Goal: Information Seeking & Learning: Learn about a topic

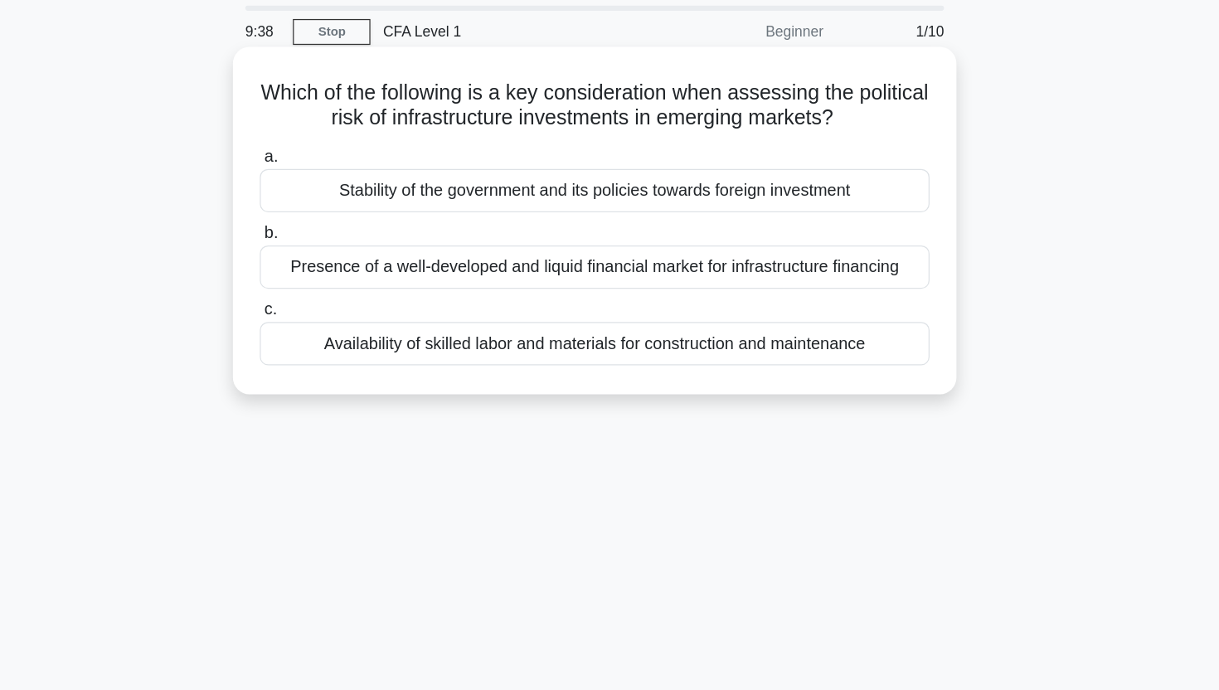
click at [557, 211] on div "Stability of the government and its policies towards foreign investment" at bounding box center [610, 208] width 538 height 35
click at [341, 187] on input "a. Stability of the government and its policies towards foreign investment" at bounding box center [341, 181] width 0 height 11
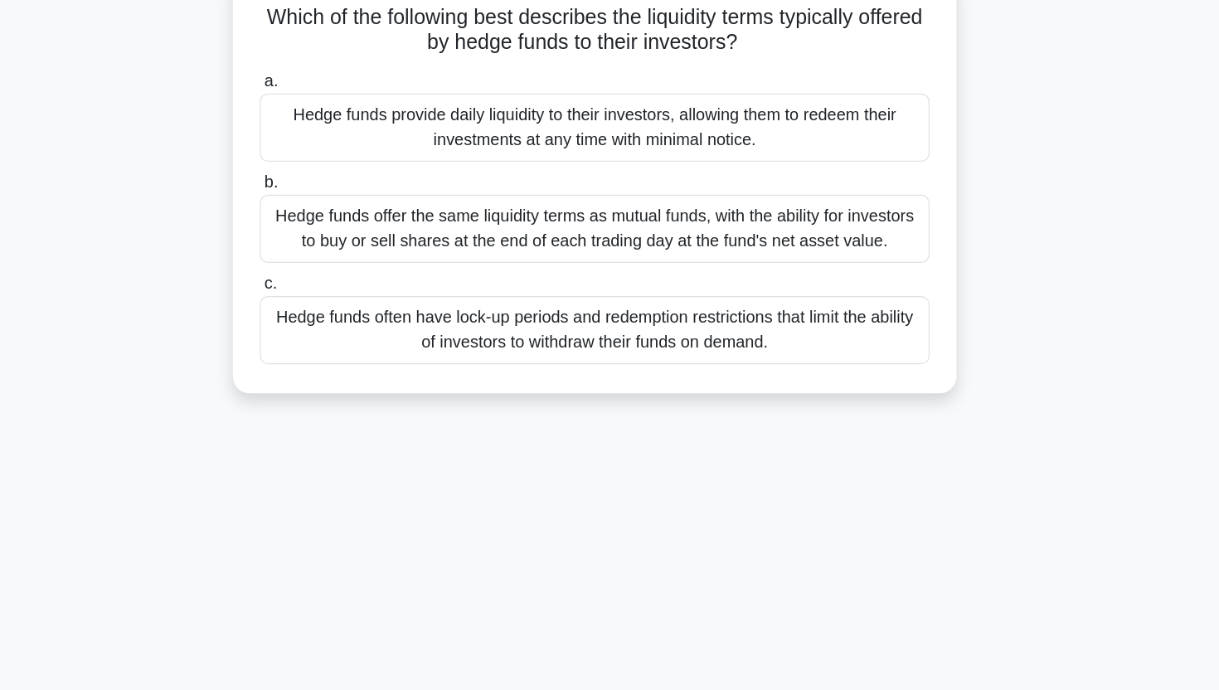
click at [566, 394] on div "Hedge funds often have lock-up periods and redemption restrictions that limit t…" at bounding box center [610, 380] width 538 height 55
click at [341, 349] on input "c. Hedge funds often have lock-up periods and redemption restrictions that limi…" at bounding box center [341, 343] width 0 height 11
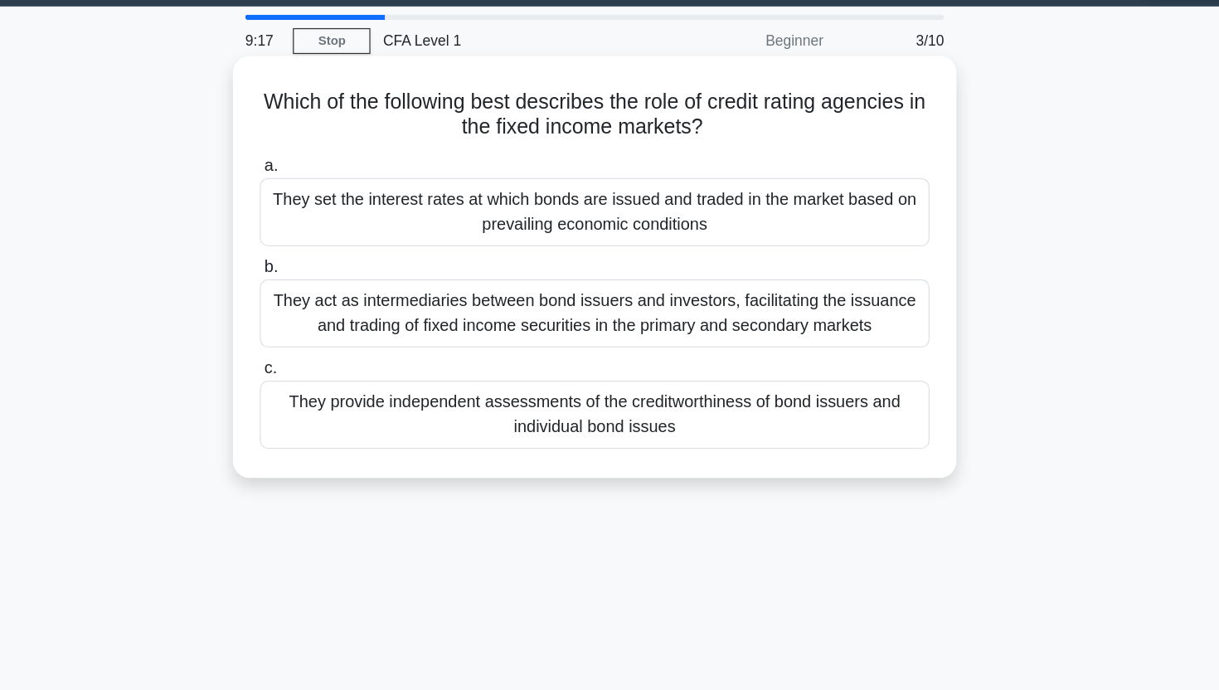
click at [606, 382] on div "They provide independent assessments of the creditworthiness of bond issuers an…" at bounding box center [610, 380] width 538 height 55
click at [341, 349] on input "c. They provide independent assessments of the creditworthiness of bond issuers…" at bounding box center [341, 343] width 0 height 11
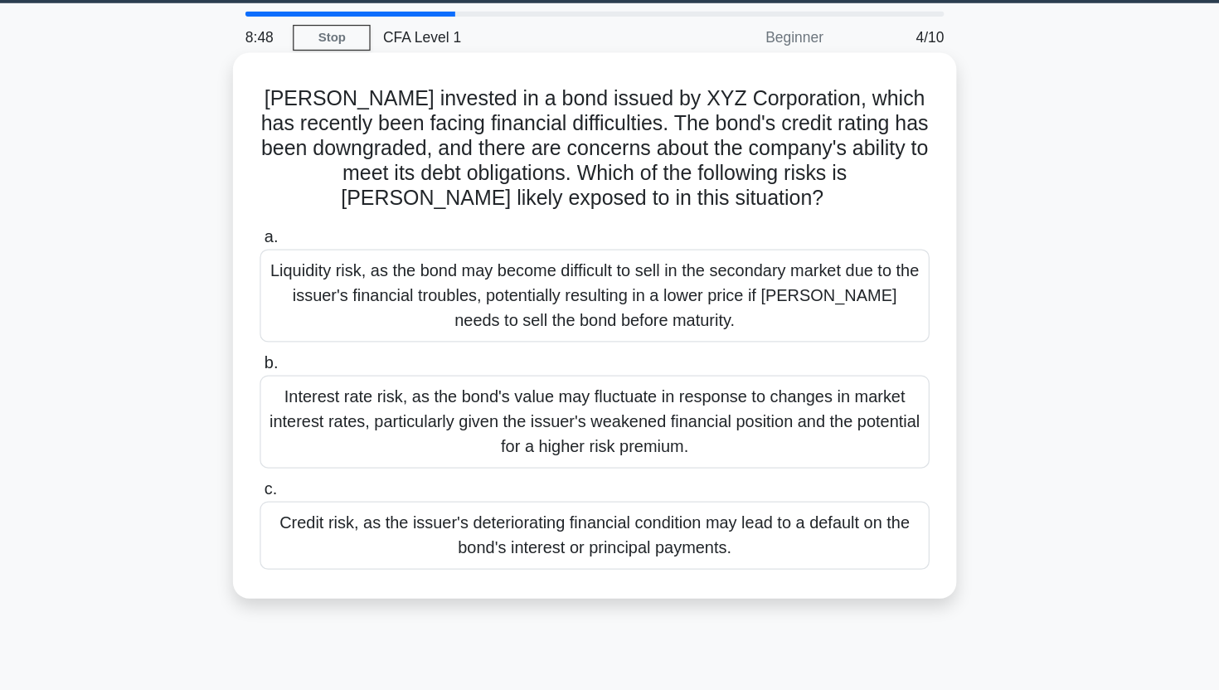
click at [682, 483] on div "Credit risk, as the issuer's deteriorating financial condition may lead to a de…" at bounding box center [610, 480] width 538 height 55
click at [341, 449] on input "c. Credit risk, as the issuer's deteriorating financial condition may lead to a…" at bounding box center [341, 443] width 0 height 11
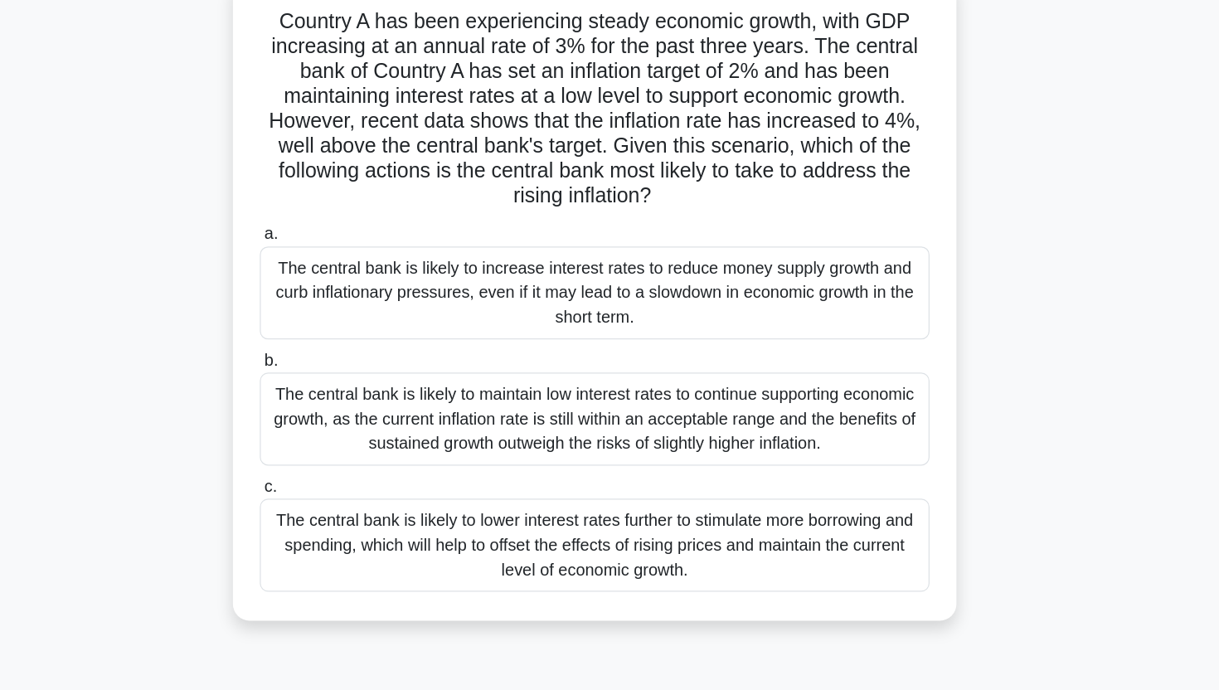
click at [728, 334] on div "The central bank is likely to increase interest rates to reduce money supply gr…" at bounding box center [610, 347] width 538 height 75
click at [341, 306] on input "a. The central bank is likely to increase interest rates to reduce money supply…" at bounding box center [341, 300] width 0 height 11
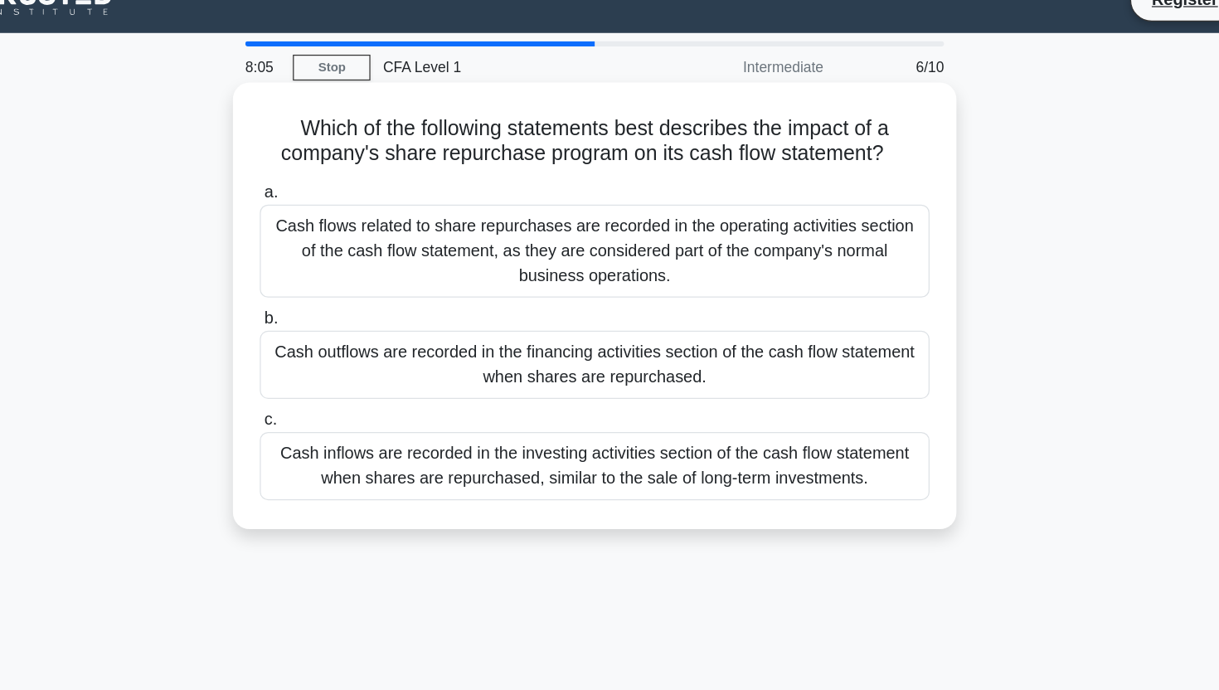
click at [721, 319] on div "Cash outflows are recorded in the financing activities section of the cash flow…" at bounding box center [610, 319] width 538 height 55
click at [341, 288] on input "b. Cash outflows are recorded in the financing activities section of the cash f…" at bounding box center [341, 282] width 0 height 11
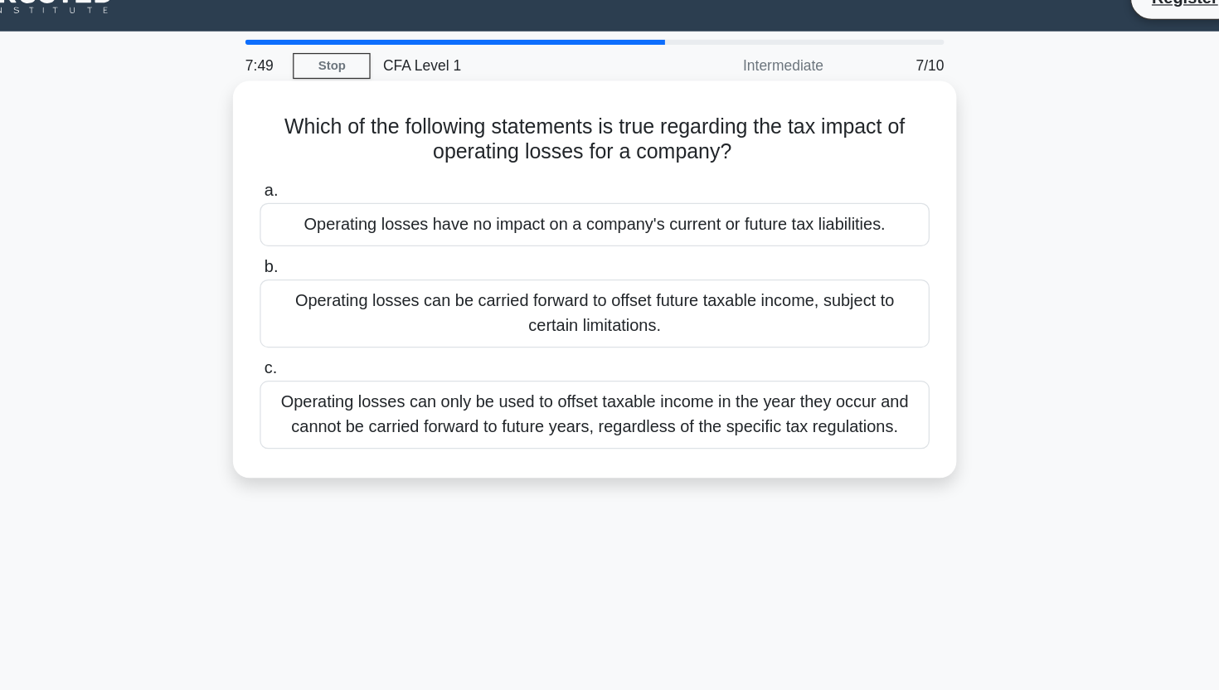
click at [705, 281] on div "Operating losses can be carried forward to offset future taxable income, subjec…" at bounding box center [610, 279] width 538 height 55
click at [341, 248] on input "b. Operating losses can be carried forward to offset future taxable income, sub…" at bounding box center [341, 242] width 0 height 11
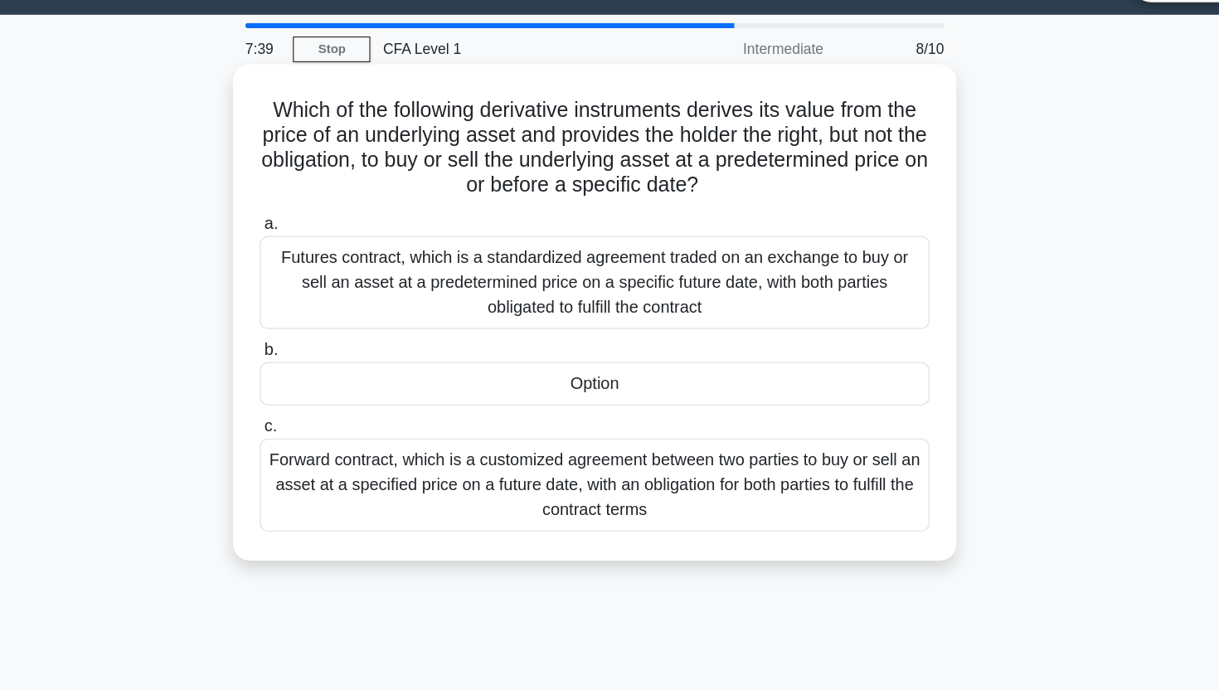
click at [655, 345] on div "Option" at bounding box center [610, 349] width 538 height 35
click at [341, 328] on input "b. Option" at bounding box center [341, 322] width 0 height 11
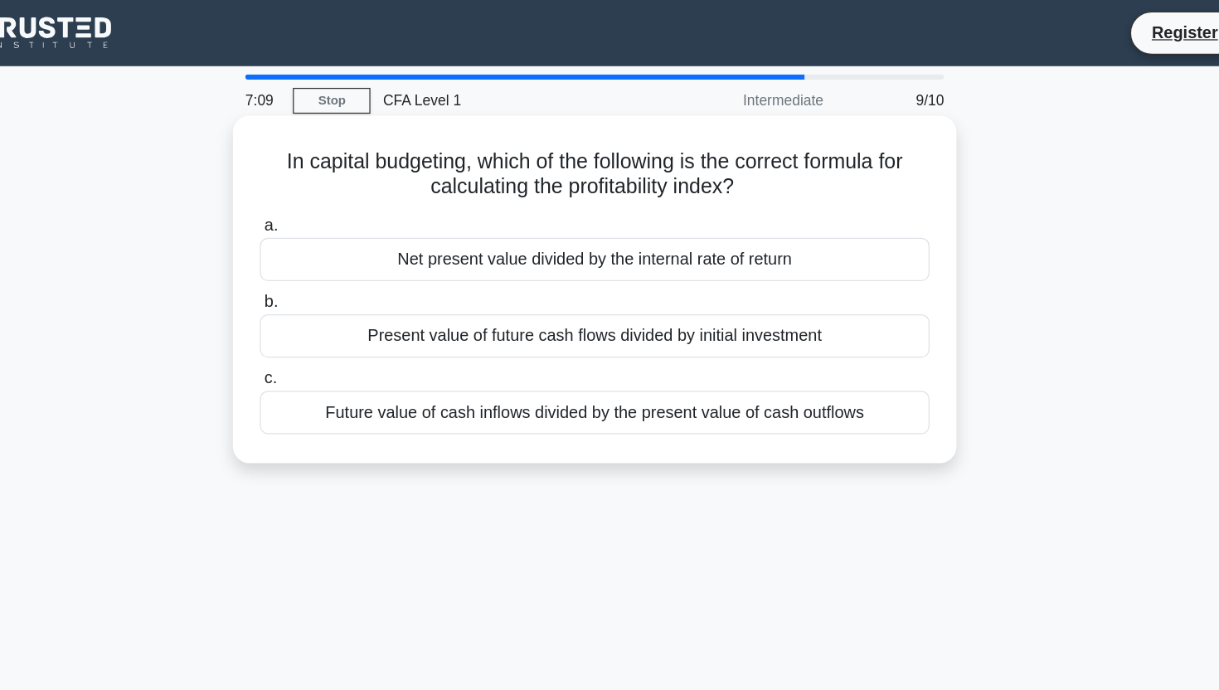
click at [655, 270] on div "Present value of future cash flows divided by initial investment" at bounding box center [610, 269] width 538 height 35
click at [341, 248] on input "b. Present value of future cash flows divided by initial investment" at bounding box center [341, 242] width 0 height 11
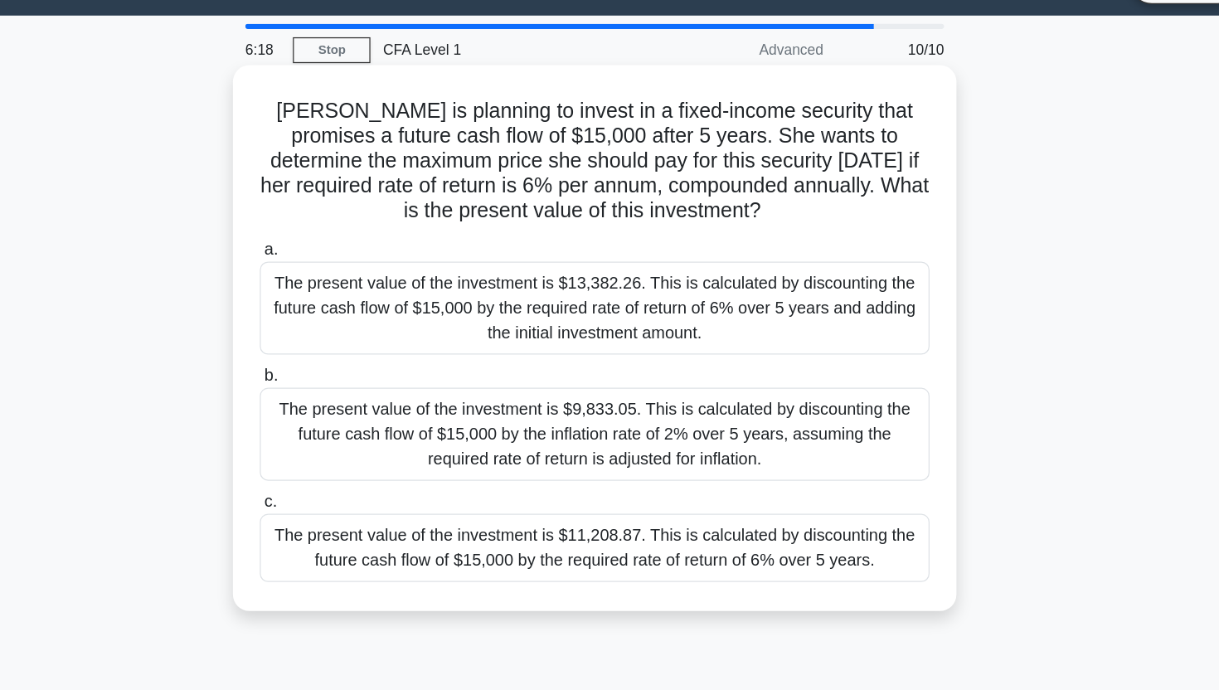
click at [667, 491] on div "The present value of the investment is $11,208.87. This is calculated by discou…" at bounding box center [610, 480] width 538 height 55
click at [341, 449] on input "c. The present value of the investment is $11,208.87. This is calculated by dis…" at bounding box center [341, 443] width 0 height 11
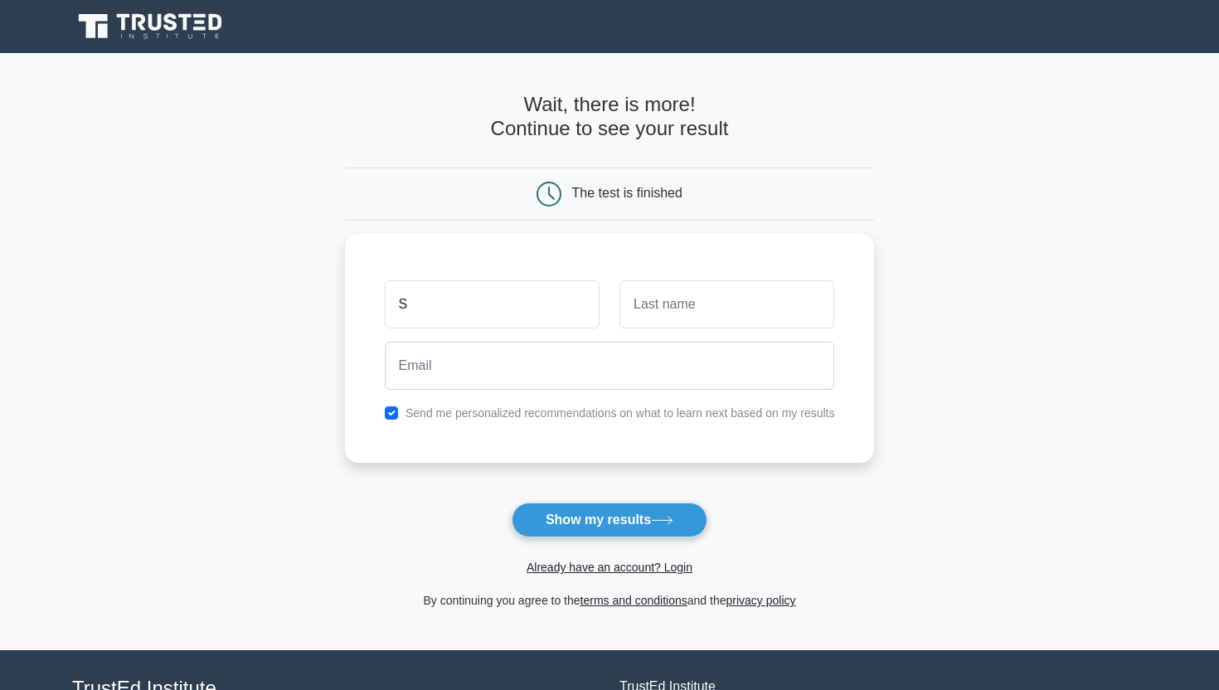
type input "Shaurya"
click at [749, 305] on input "text" at bounding box center [727, 300] width 215 height 48
type input "Walia"
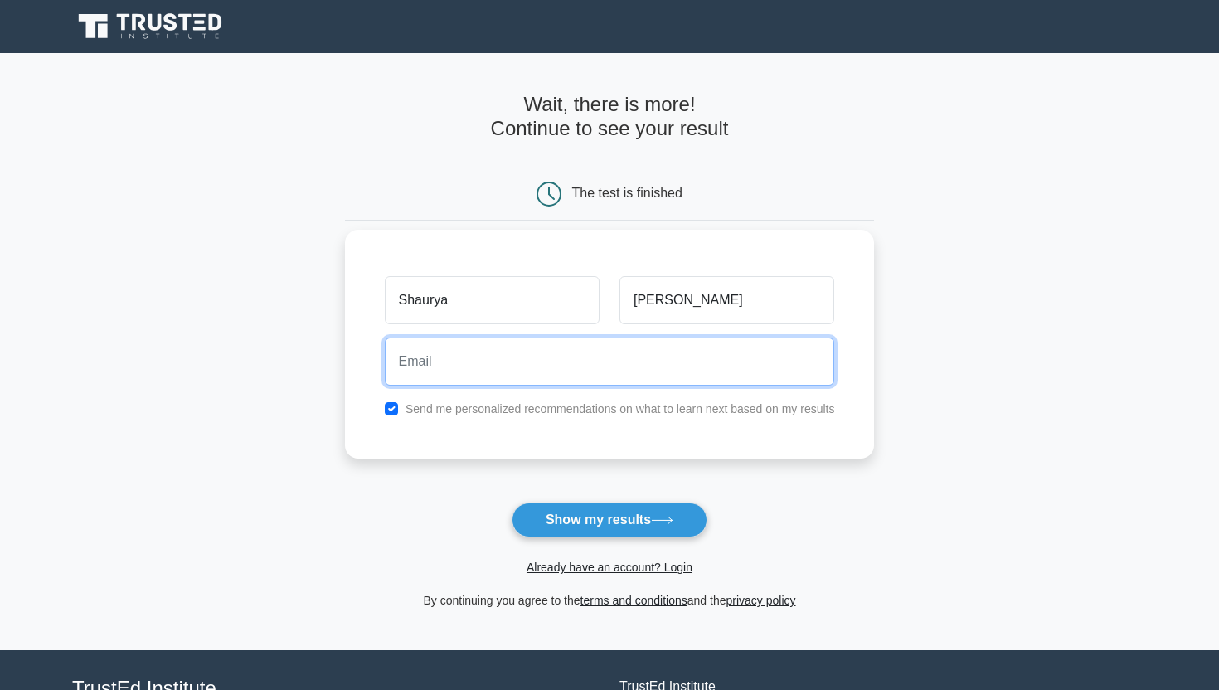
click at [697, 361] on input "email" at bounding box center [610, 362] width 450 height 48
type input "shauryaawalia@gmail.com"
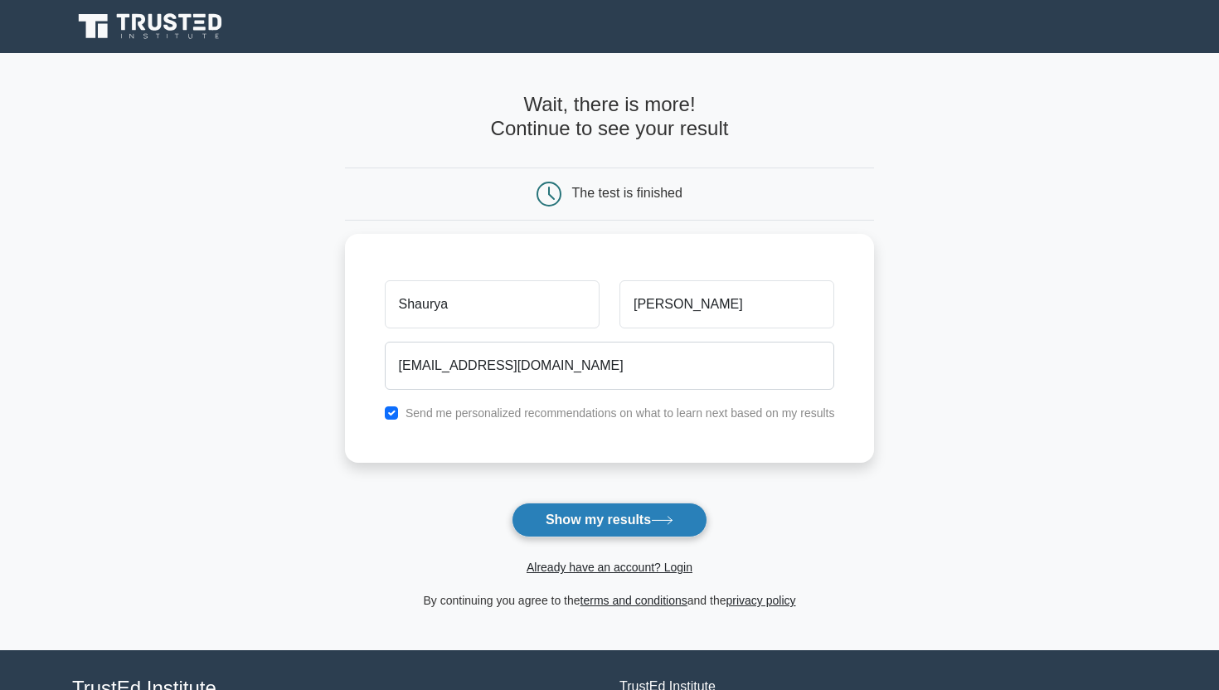
click at [649, 523] on button "Show my results" at bounding box center [610, 520] width 196 height 35
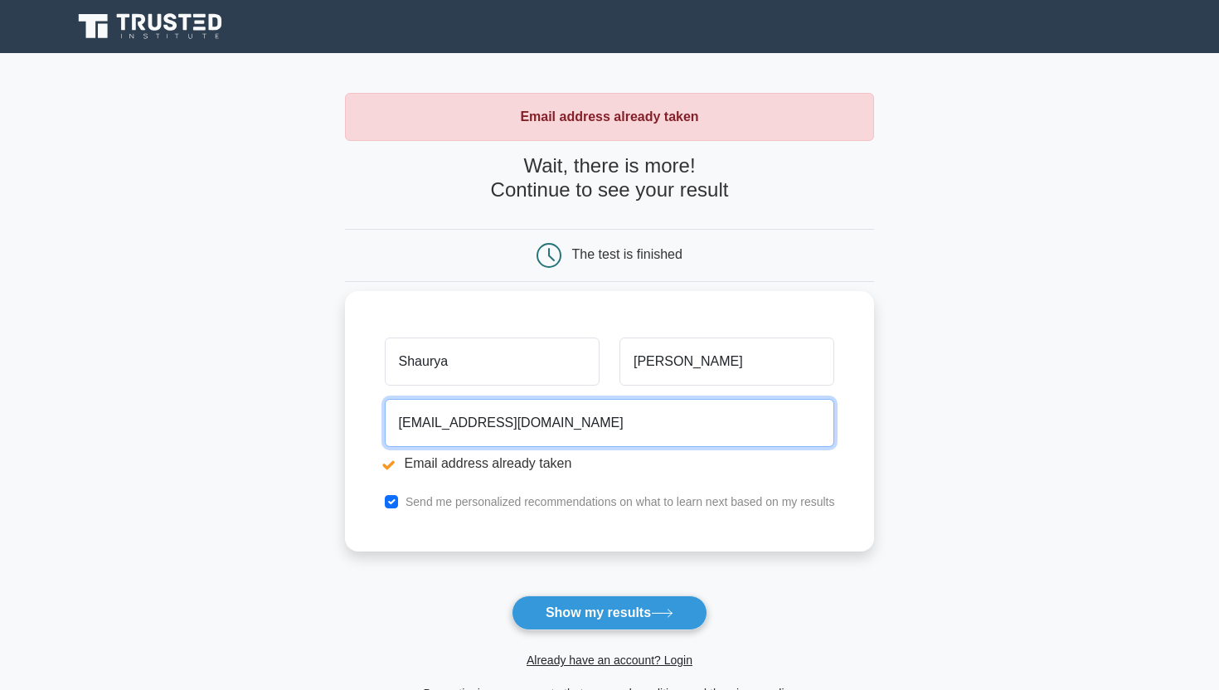
click at [635, 419] on input "shauryaawalia@gmail.com" at bounding box center [610, 423] width 450 height 48
type input "[EMAIL_ADDRESS][DOMAIN_NAME]"
click at [512, 596] on button "Show my results" at bounding box center [610, 613] width 196 height 35
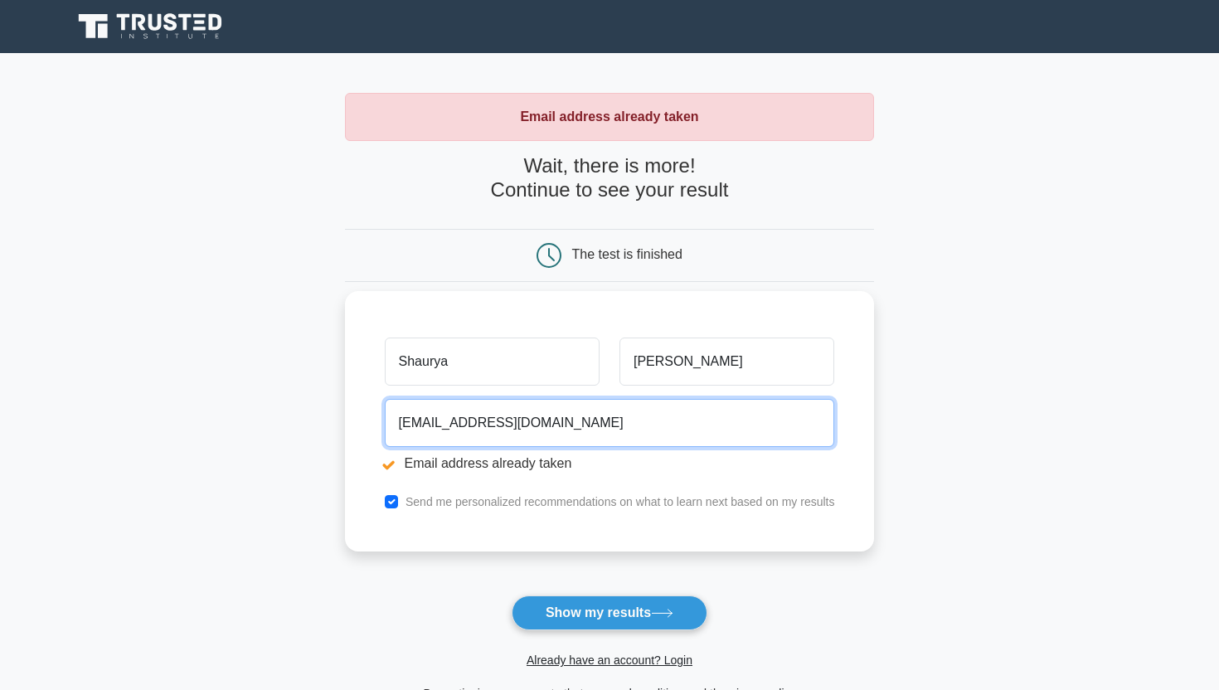
click at [576, 437] on input "[EMAIL_ADDRESS][DOMAIN_NAME]" at bounding box center [610, 423] width 450 height 48
click at [576, 437] on input "shaurya.walia_ug25@ashoka.edu.in" at bounding box center [610, 423] width 450 height 48
click at [403, 418] on input "rskull7@gmail.com" at bounding box center [610, 423] width 450 height 48
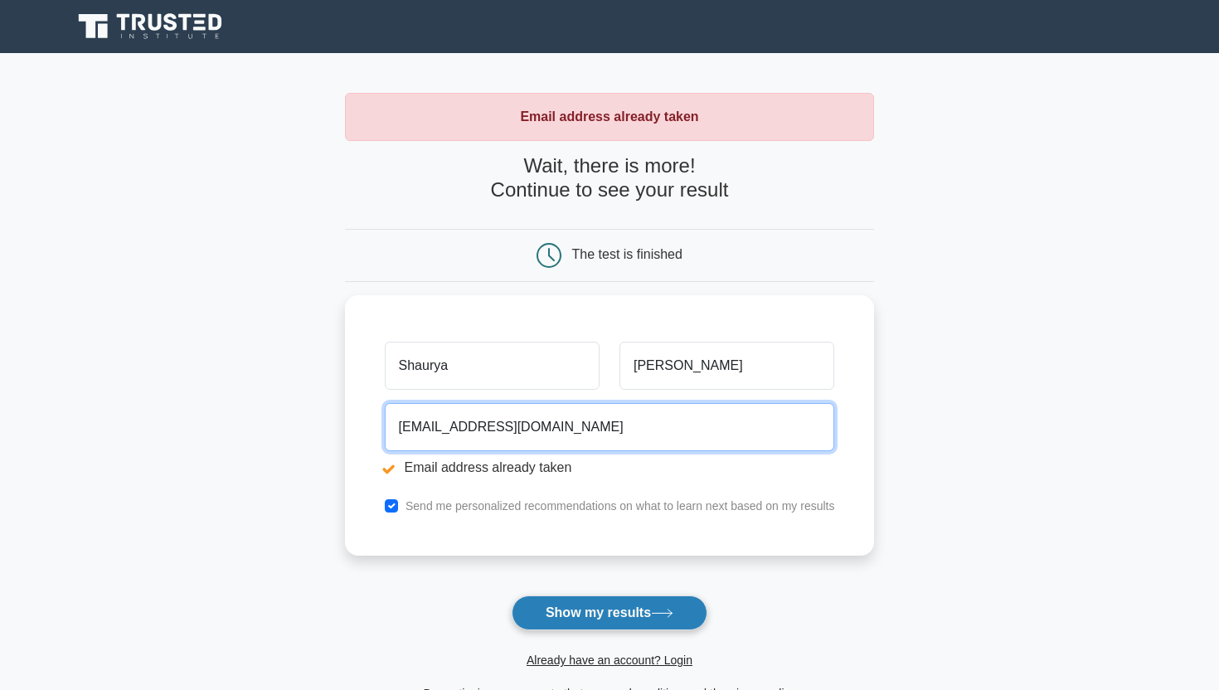
type input "rdskull7@gmail.com"
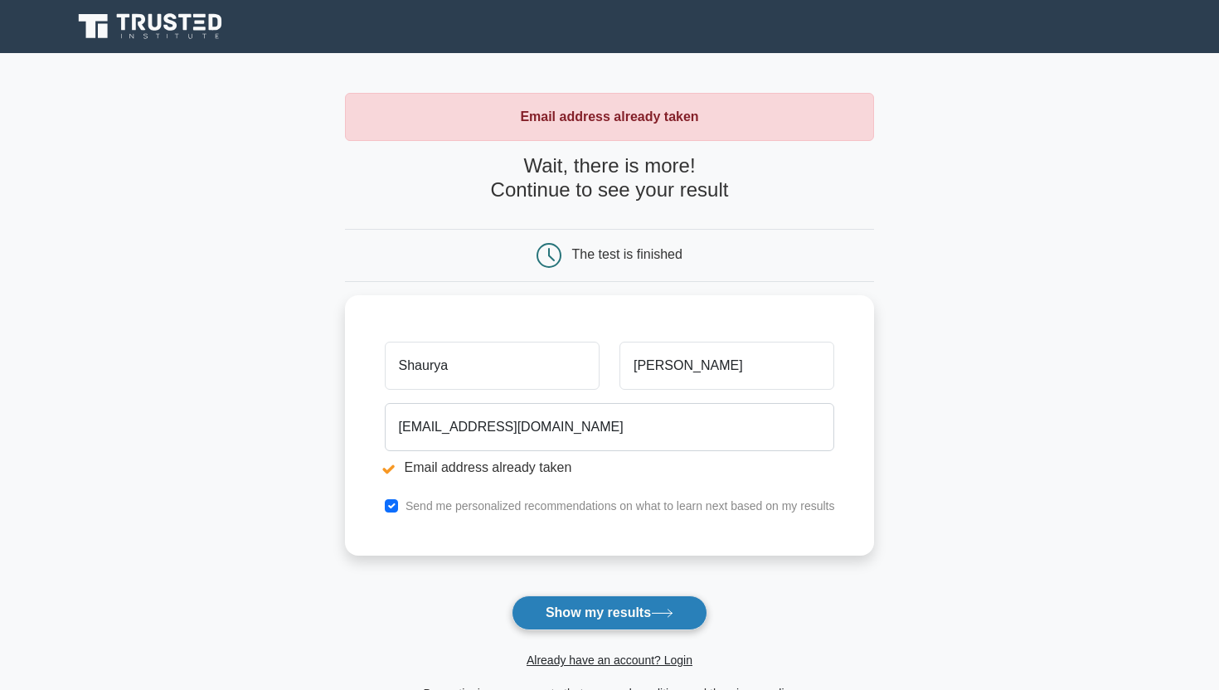
click at [582, 615] on button "Show my results" at bounding box center [610, 613] width 196 height 35
